Goal: Task Accomplishment & Management: Use online tool/utility

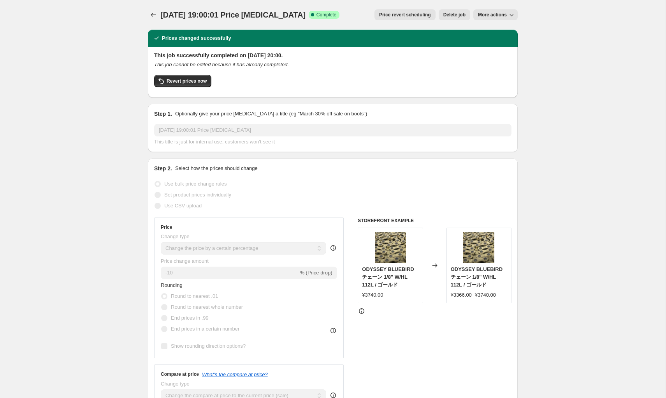
select select "percentage"
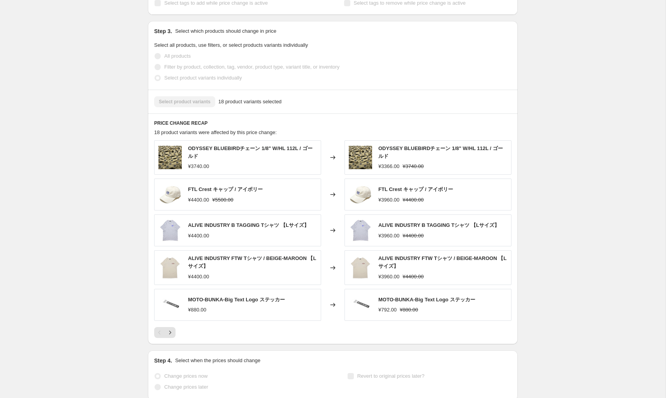
scroll to position [467, 0]
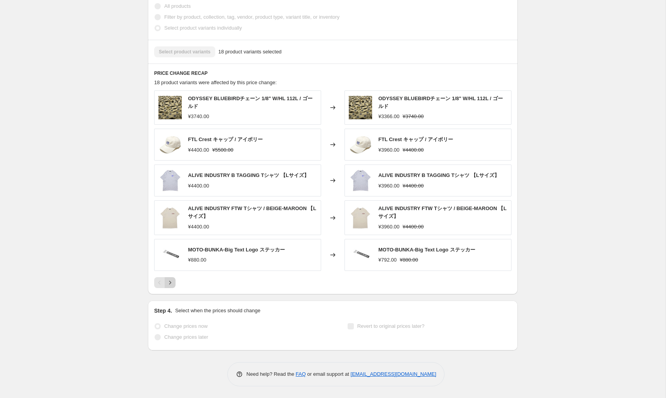
click at [169, 283] on icon "Next" at bounding box center [170, 283] width 8 height 8
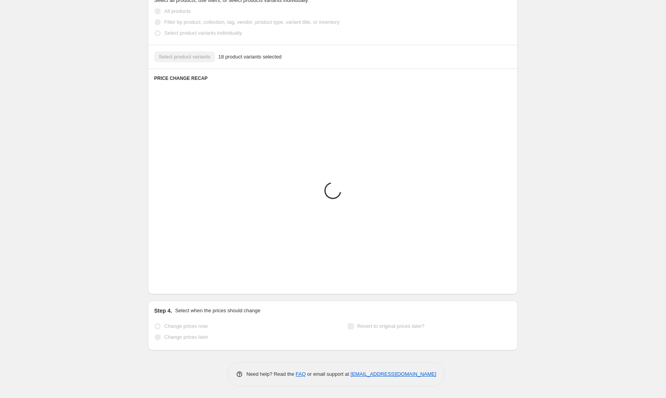
scroll to position [464, 0]
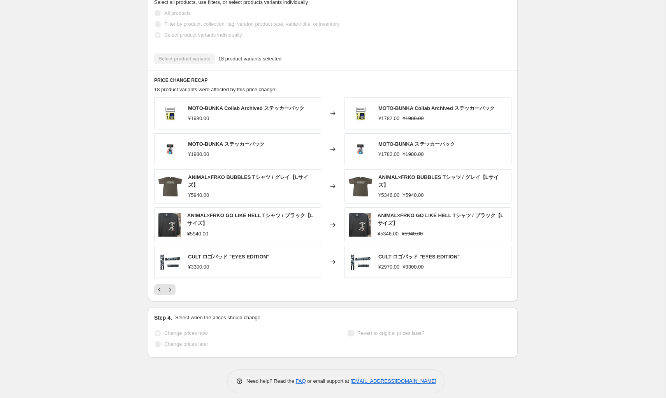
scroll to position [458, 0]
click at [173, 287] on icon "Next" at bounding box center [170, 291] width 8 height 8
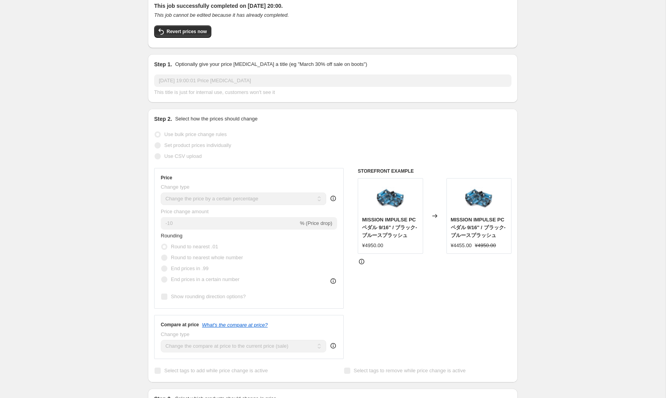
scroll to position [0, 0]
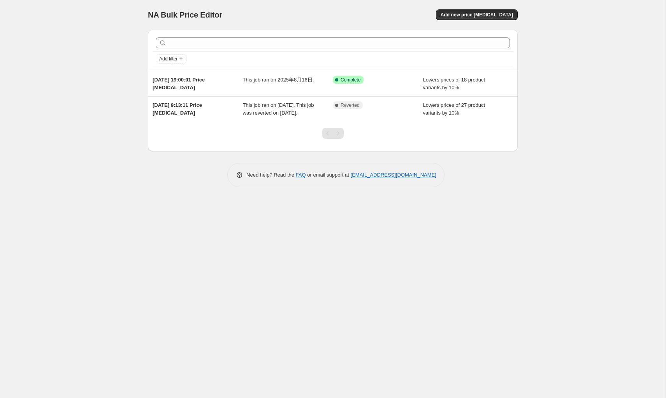
click at [563, 47] on div "NA Bulk Price Editor. This page is ready NA Bulk Price Editor Add new price [ME…" at bounding box center [333, 199] width 666 height 398
click at [555, 58] on div "NA Bulk Price Editor. This page is ready NA Bulk Price Editor Add new price [ME…" at bounding box center [333, 199] width 666 height 398
click at [491, 13] on span "Add new price [MEDICAL_DATA]" at bounding box center [477, 15] width 72 height 6
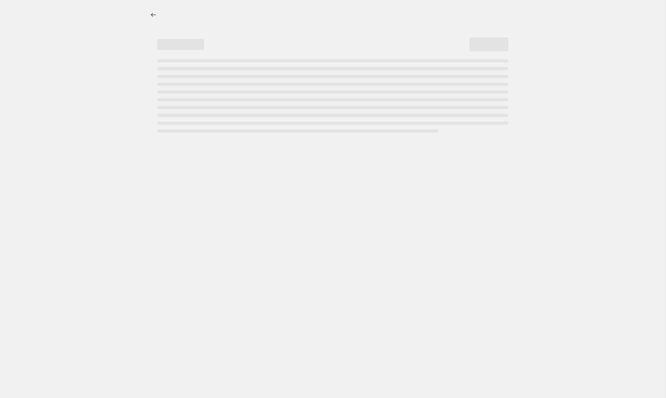
select select "percentage"
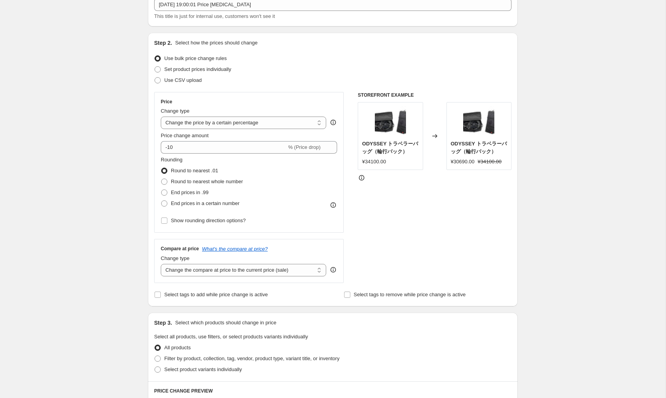
scroll to position [53, 0]
drag, startPoint x: 238, startPoint y: 60, endPoint x: 164, endPoint y: 60, distance: 74.0
click at [164, 60] on div "Use bulk price change rules" at bounding box center [333, 57] width 358 height 11
click at [95, 120] on div "Create new price [MEDICAL_DATA]. This page is ready Create new price [MEDICAL_D…" at bounding box center [333, 337] width 666 height 781
drag, startPoint x: 246, startPoint y: 65, endPoint x: 166, endPoint y: 69, distance: 80.7
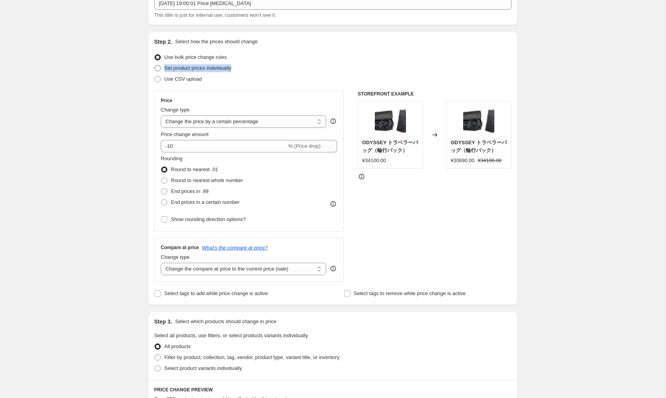
click at [166, 69] on div "Set product prices individually" at bounding box center [333, 68] width 358 height 11
click at [109, 143] on div "Create new price [MEDICAL_DATA]. This page is ready Create new price [MEDICAL_D…" at bounding box center [333, 337] width 666 height 781
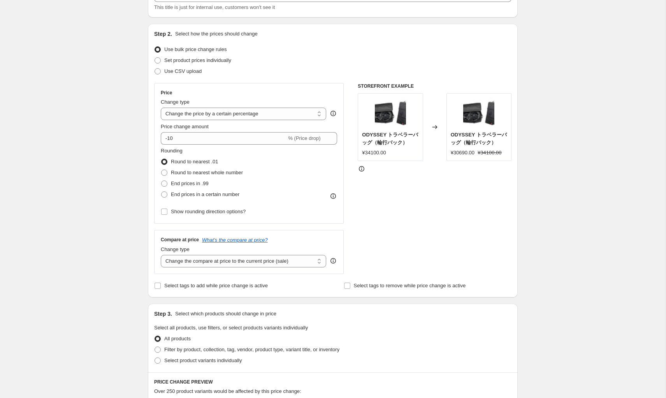
scroll to position [62, 0]
drag, startPoint x: 197, startPoint y: 100, endPoint x: 158, endPoint y: 104, distance: 39.5
click at [158, 104] on div "Price Change type Change the price to a certain amount Change the price by a ce…" at bounding box center [249, 152] width 190 height 141
click at [275, 113] on select "Change the price to a certain amount Change the price by a certain amount Chang…" at bounding box center [244, 112] width 166 height 12
click at [84, 141] on div "Create new price [MEDICAL_DATA]. This page is ready Create new price [MEDICAL_D…" at bounding box center [333, 328] width 666 height 781
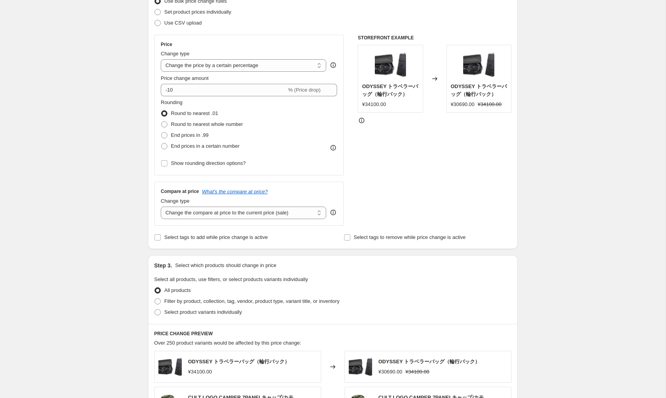
scroll to position [108, 0]
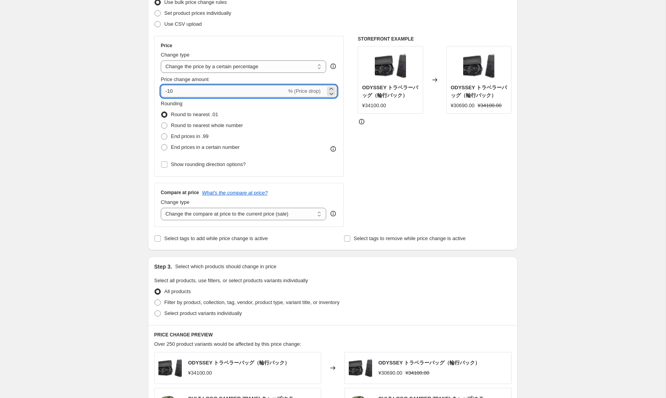
click at [233, 94] on input "-10" at bounding box center [224, 91] width 126 height 12
click at [330, 93] on icon at bounding box center [332, 94] width 8 height 8
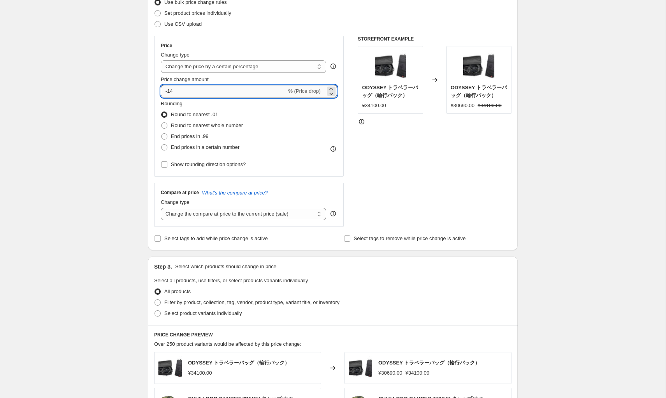
click at [198, 90] on input "-14" at bounding box center [224, 91] width 126 height 12
drag, startPoint x: 198, startPoint y: 90, endPoint x: 143, endPoint y: 92, distance: 55.0
click at [143, 92] on div "Step 1. Optionally give your price [MEDICAL_DATA] a title (eg "March 30% off sa…" at bounding box center [330, 271] width 376 height 710
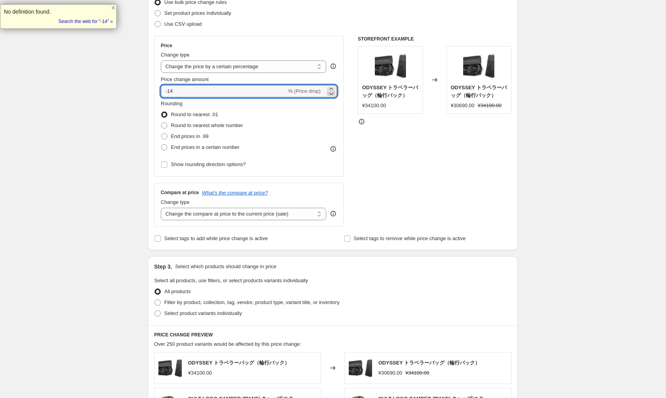
click at [331, 95] on icon at bounding box center [332, 94] width 8 height 8
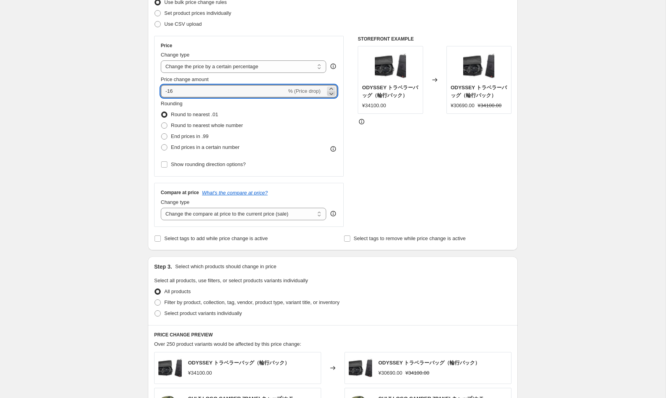
click at [331, 95] on icon at bounding box center [332, 94] width 8 height 8
type input "-20"
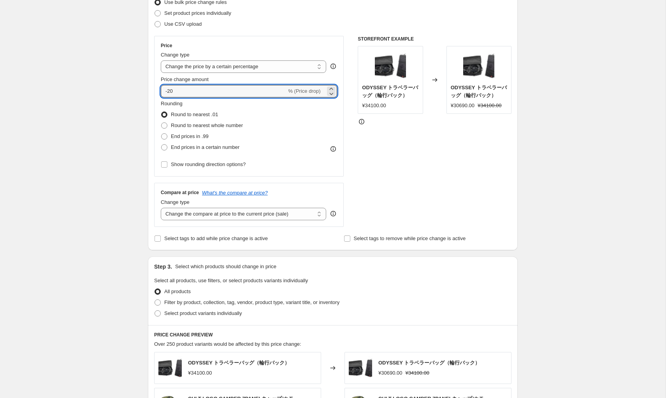
click at [51, 146] on div "Create new price [MEDICAL_DATA]. This page is ready Create new price [MEDICAL_D…" at bounding box center [333, 282] width 666 height 781
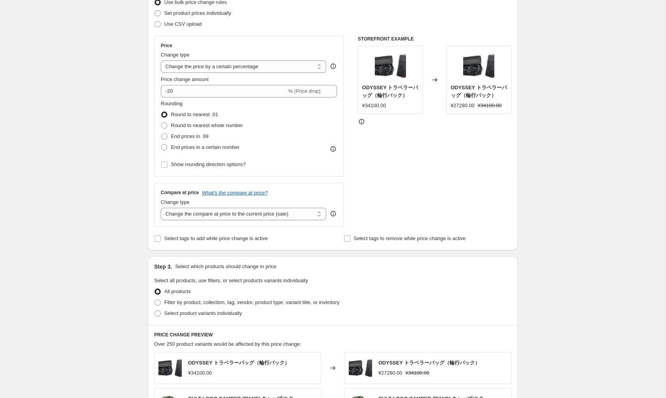
scroll to position [126, 0]
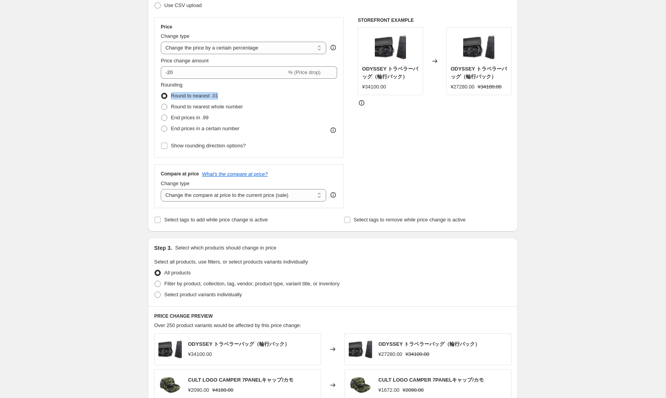
drag, startPoint x: 257, startPoint y: 100, endPoint x: 170, endPoint y: 99, distance: 86.5
click at [170, 99] on div "Rounding Round to nearest .01 Round to nearest whole number End prices in .99 E…" at bounding box center [249, 107] width 176 height 53
click at [90, 134] on div "Create new price [MEDICAL_DATA]. This page is ready Create new price [MEDICAL_D…" at bounding box center [333, 264] width 666 height 781
click at [83, 158] on div "Create new price [MEDICAL_DATA]. This page is ready Create new price [MEDICAL_D…" at bounding box center [333, 264] width 666 height 781
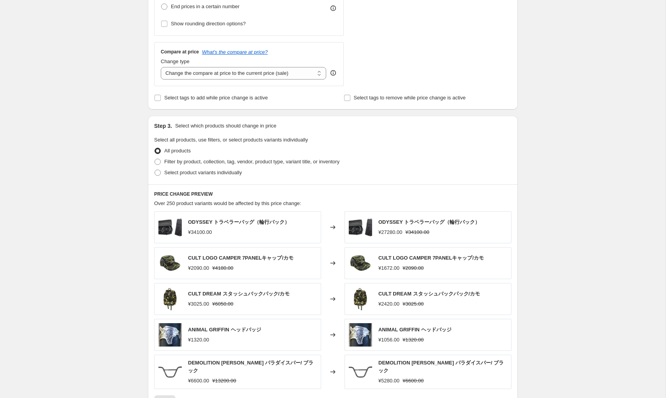
scroll to position [264, 0]
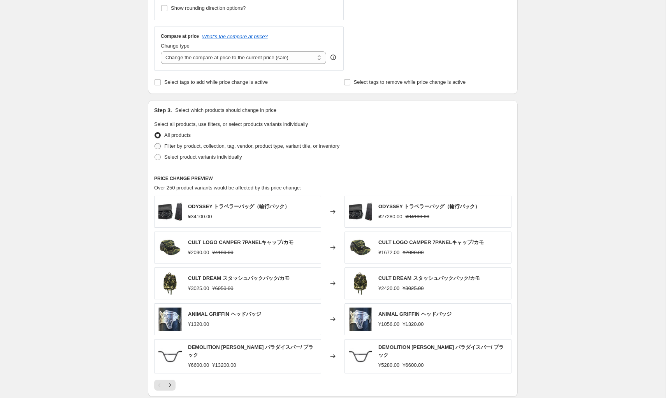
click at [158, 147] on span at bounding box center [158, 146] width 6 height 6
click at [155, 143] on input "Filter by product, collection, tag, vendor, product type, variant title, or inv…" at bounding box center [155, 143] width 0 height 0
radio input "true"
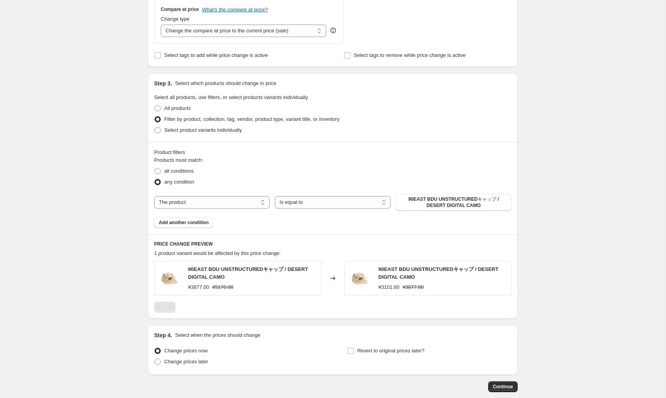
scroll to position [293, 0]
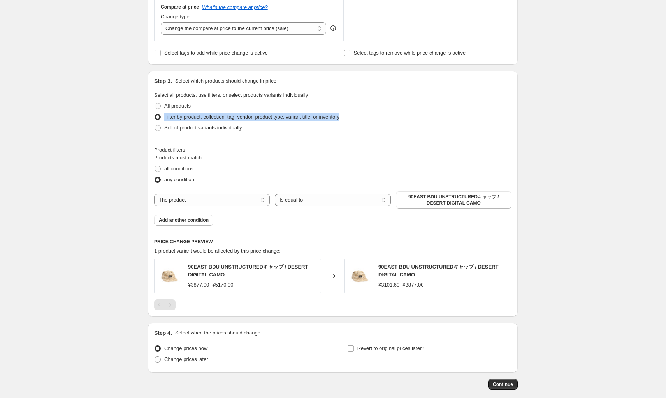
drag, startPoint x: 363, startPoint y: 120, endPoint x: 163, endPoint y: 120, distance: 200.6
click at [163, 120] on div "Filter by product, collection, tag, vendor, product type, variant title, or inv…" at bounding box center [333, 116] width 358 height 11
click at [104, 155] on div "Create new price [MEDICAL_DATA]. This page is ready Create new price [MEDICAL_D…" at bounding box center [333, 72] width 666 height 730
click at [221, 199] on select "The product The product's collection The product's tag The product's vendor The…" at bounding box center [212, 200] width 116 height 12
select select "collection"
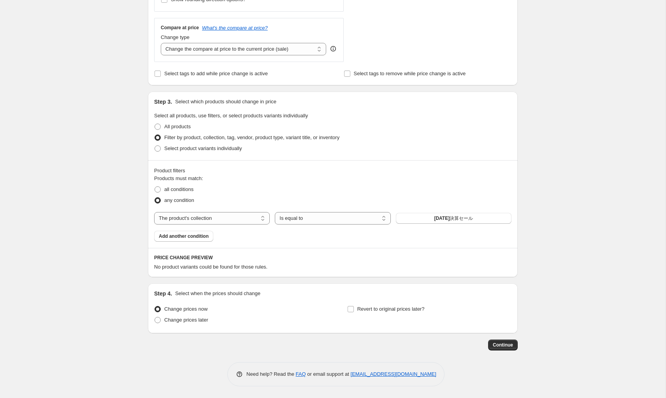
scroll to position [272, 0]
click at [378, 220] on select "Is equal to Is not equal to" at bounding box center [333, 218] width 116 height 12
click at [347, 220] on select "Is equal to Is not equal to" at bounding box center [333, 218] width 116 height 12
drag, startPoint x: 152, startPoint y: 169, endPoint x: 206, endPoint y: 180, distance: 55.1
click at [206, 180] on div "Product filters Products must match: all conditions any condition The product T…" at bounding box center [333, 204] width 370 height 88
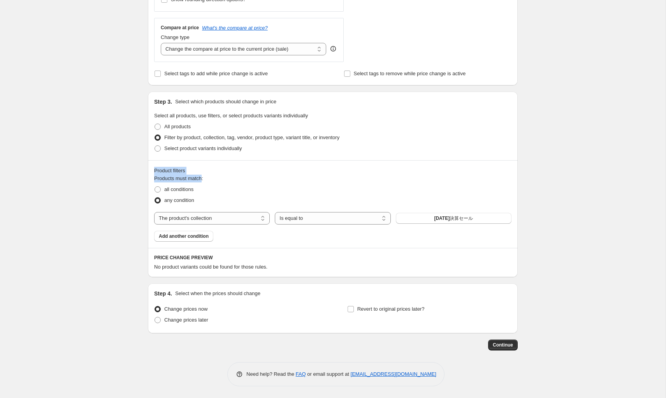
click at [575, 166] on div "Create new price [MEDICAL_DATA]. This page is ready Create new price [MEDICAL_D…" at bounding box center [333, 63] width 666 height 670
click at [478, 214] on button "[DATE]決算セール" at bounding box center [454, 218] width 116 height 11
click at [81, 138] on div "Create new price [MEDICAL_DATA]. This page is ready Create new price [MEDICAL_D…" at bounding box center [333, 63] width 666 height 670
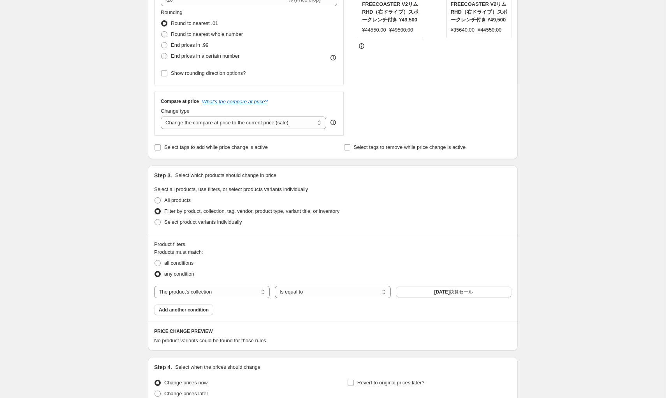
scroll to position [235, 0]
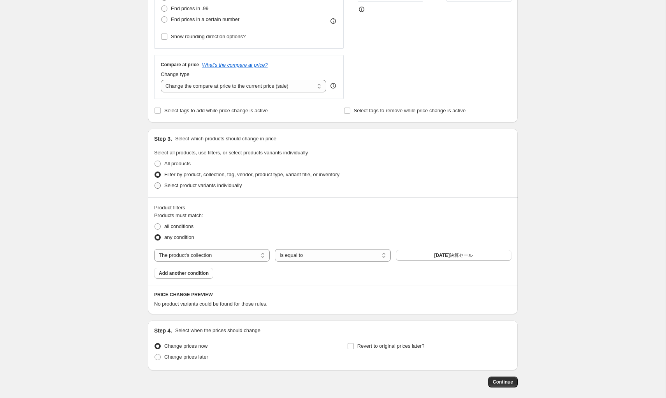
click at [160, 188] on span at bounding box center [158, 185] width 6 height 6
click at [155, 183] on input "Select product variants individually" at bounding box center [155, 182] width 0 height 0
radio input "true"
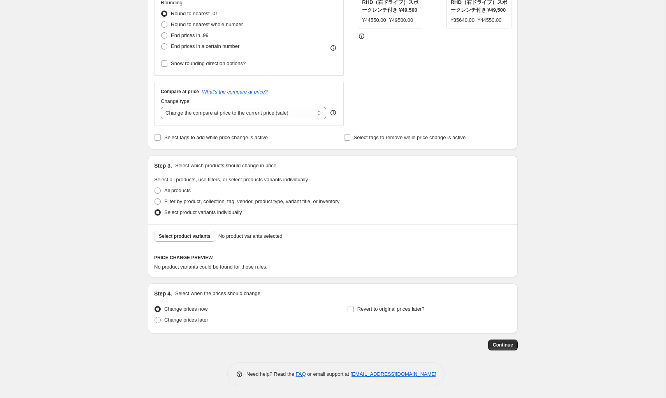
scroll to position [208, 0]
click at [175, 238] on span "Select product variants" at bounding box center [185, 236] width 52 height 6
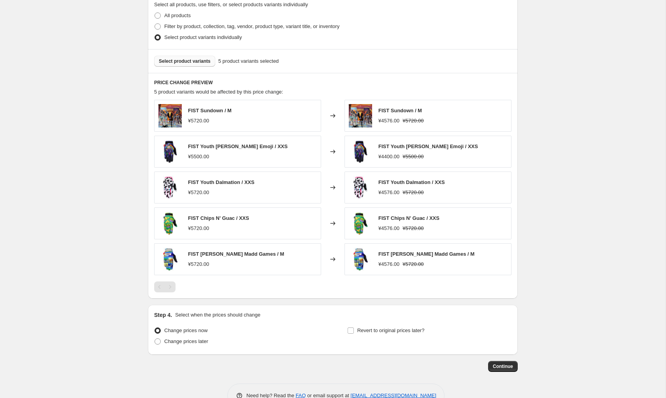
scroll to position [405, 0]
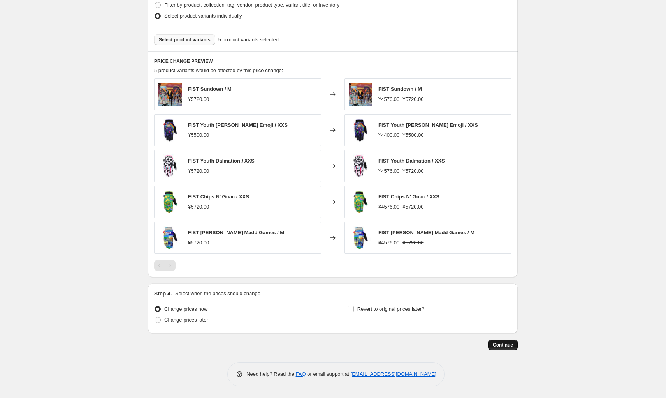
click at [504, 346] on span "Continue" at bounding box center [503, 345] width 20 height 6
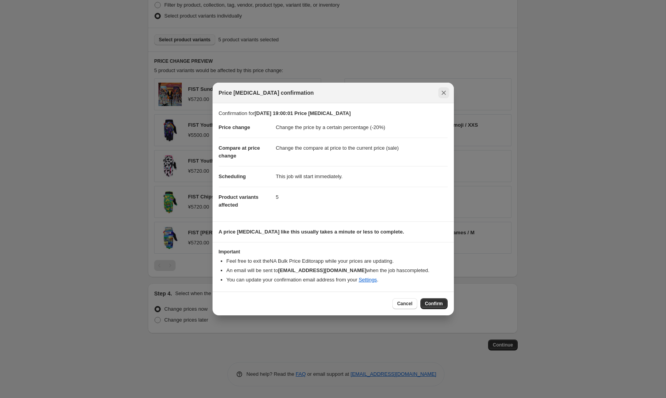
click at [442, 93] on icon "Close" at bounding box center [444, 93] width 8 height 8
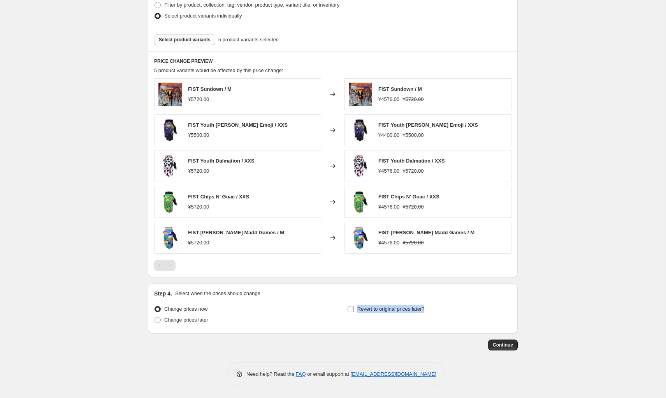
drag, startPoint x: 440, startPoint y: 307, endPoint x: 357, endPoint y: 312, distance: 83.1
click at [357, 312] on div "Revert to original prices later?" at bounding box center [429, 314] width 164 height 23
click at [351, 309] on input "Revert to original prices later?" at bounding box center [351, 309] width 6 height 6
checkbox input "true"
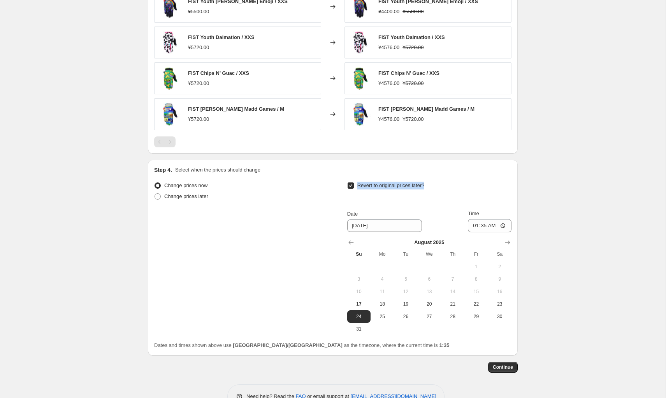
scroll to position [534, 0]
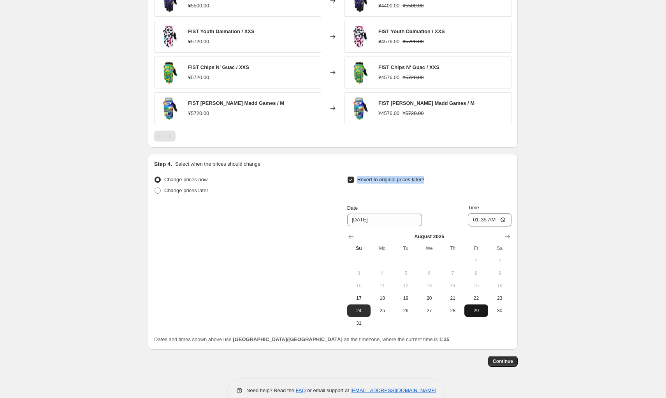
click at [476, 311] on span "29" at bounding box center [476, 310] width 17 height 6
type input "[DATE]"
click at [502, 359] on span "Continue" at bounding box center [503, 361] width 20 height 6
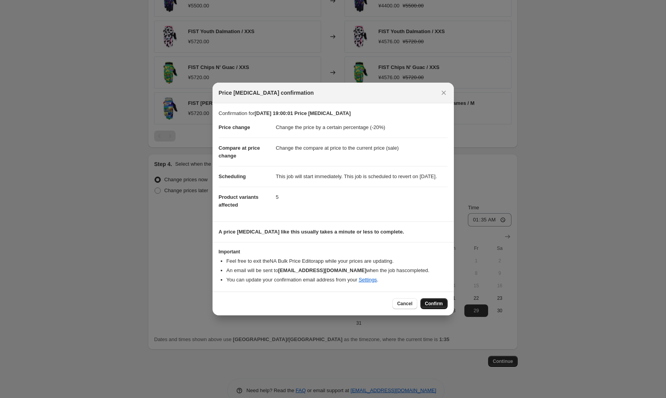
click at [432, 307] on span "Confirm" at bounding box center [434, 303] width 18 height 6
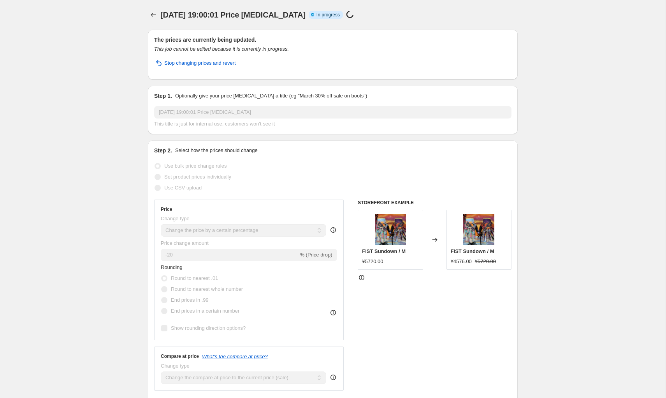
select select "percentage"
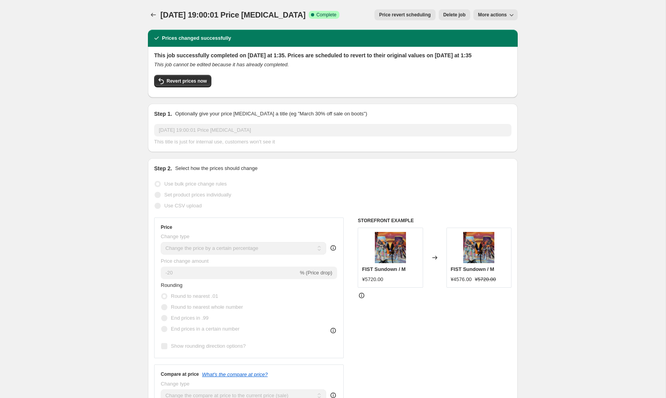
click at [152, 16] on icon "Price change jobs" at bounding box center [154, 15] width 8 height 8
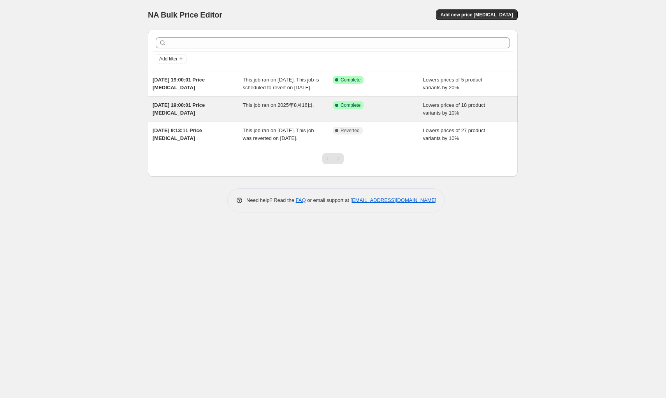
click at [222, 117] on div "[DATE] 19:00:01 Price [MEDICAL_DATA]" at bounding box center [198, 109] width 90 height 16
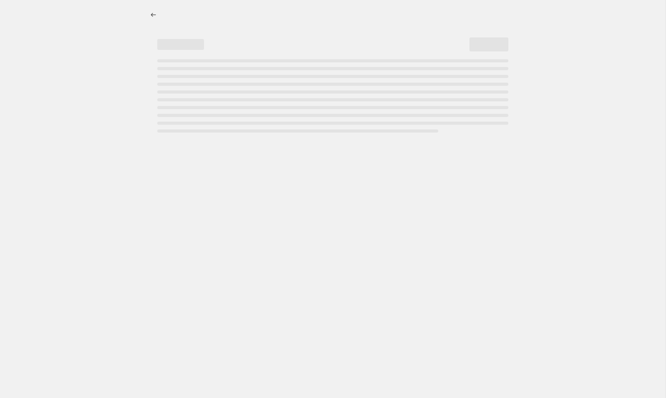
select select "percentage"
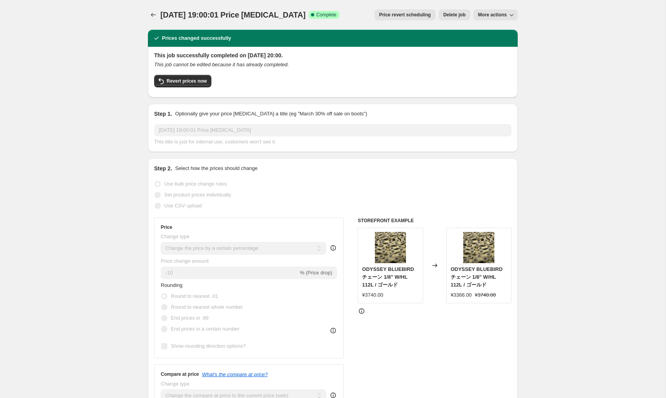
click at [154, 15] on icon "Price change jobs" at bounding box center [154, 15] width 8 height 8
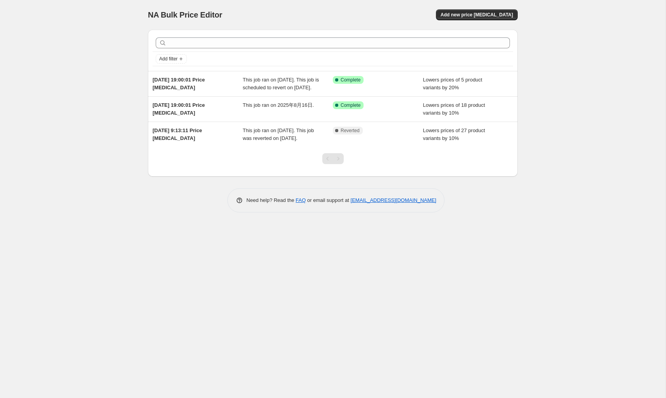
click at [584, 146] on div "NA Bulk Price Editor. This page is ready NA Bulk Price Editor Add new price [ME…" at bounding box center [333, 199] width 666 height 398
